Goal: Task Accomplishment & Management: Complete application form

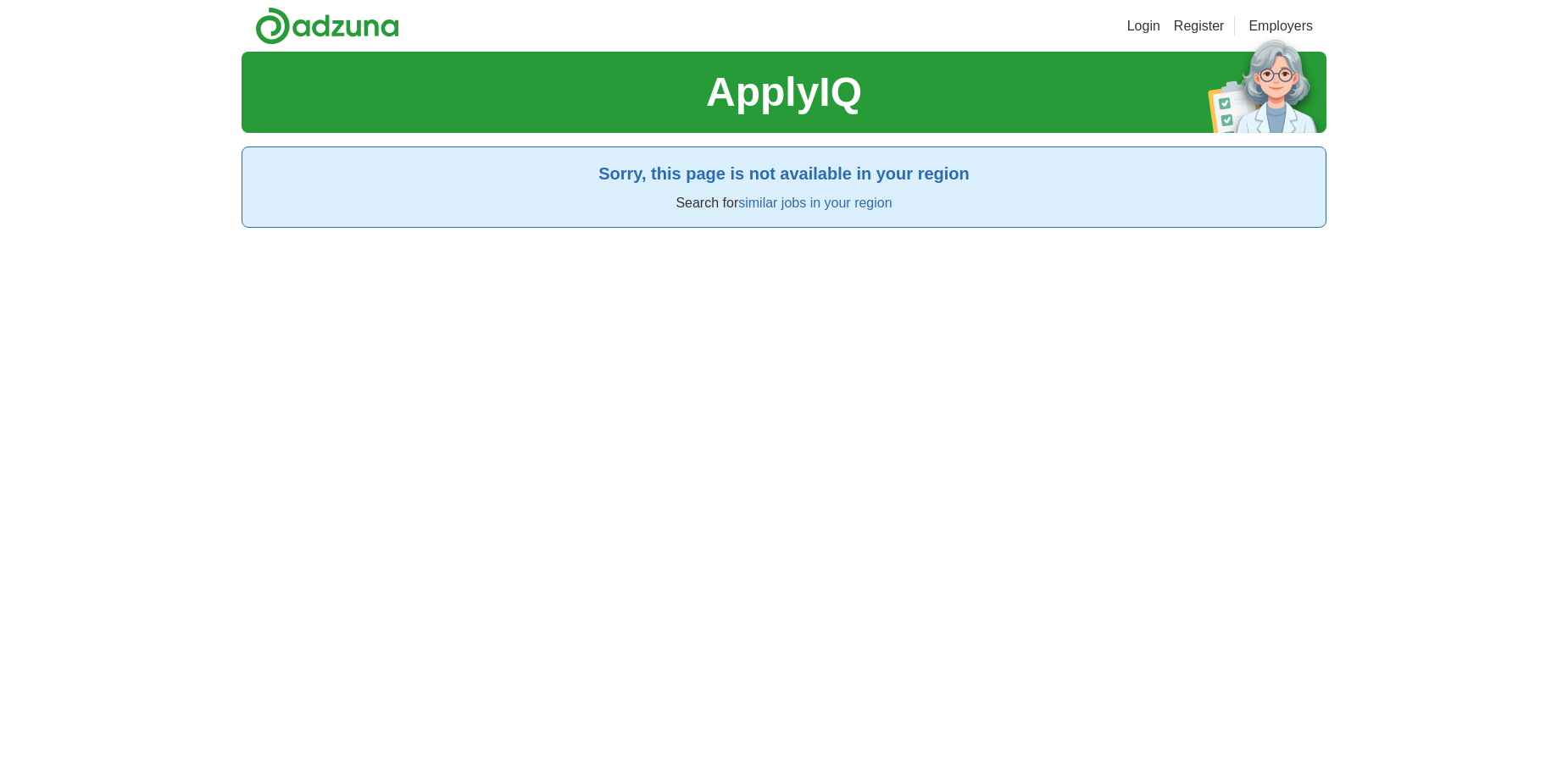
click at [801, 203] on link "similar jobs in your region" at bounding box center [815, 203] width 153 height 15
